Goal: Task Accomplishment & Management: Manage account settings

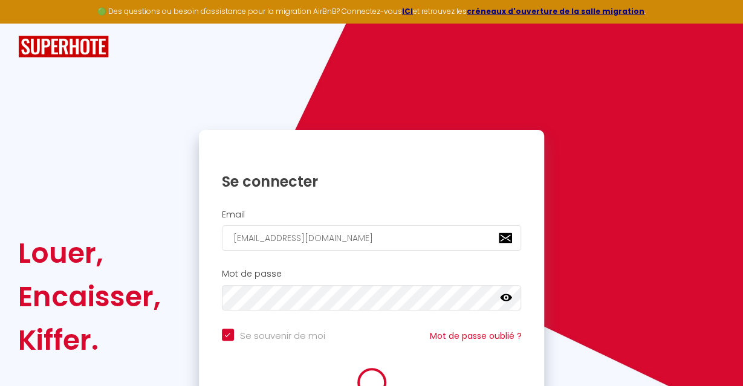
checkbox input "true"
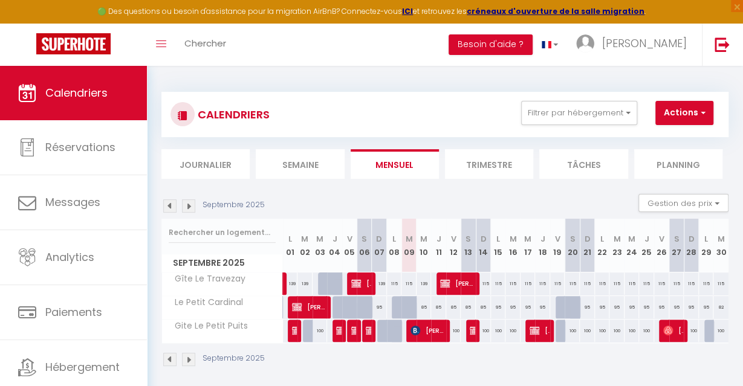
click at [545, 329] on span "[PERSON_NAME]" at bounding box center [539, 330] width 20 height 23
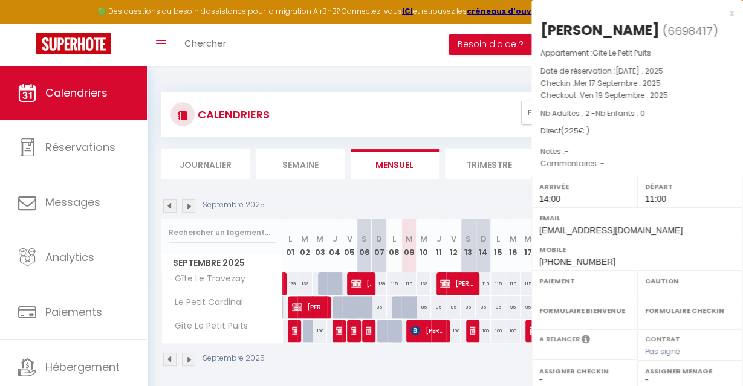
select select "OK"
select select "KO"
select select "0"
select select "1"
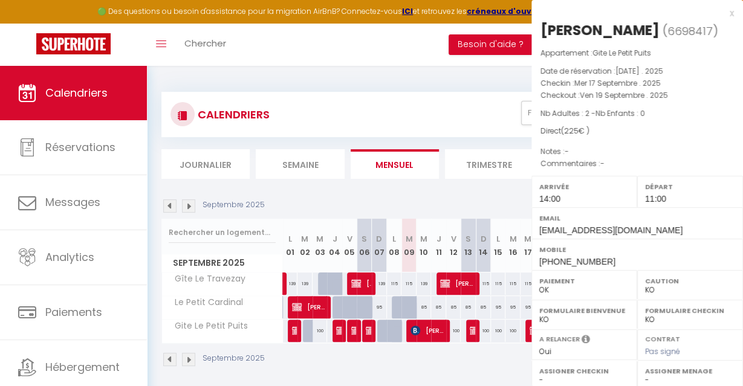
select select
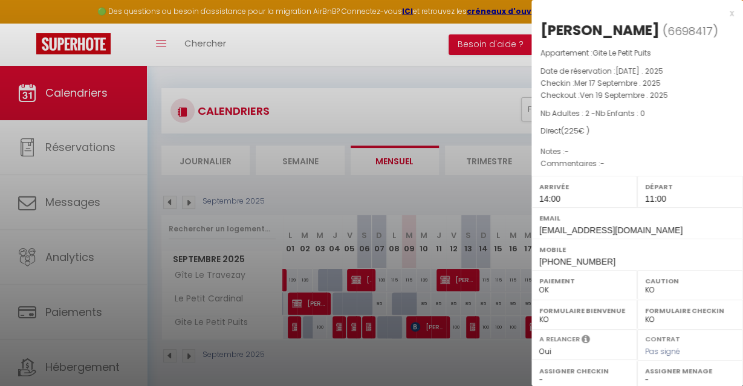
scroll to position [5, 0]
click at [326, 290] on div at bounding box center [371, 193] width 743 height 386
